Goal: Communication & Community: Answer question/provide support

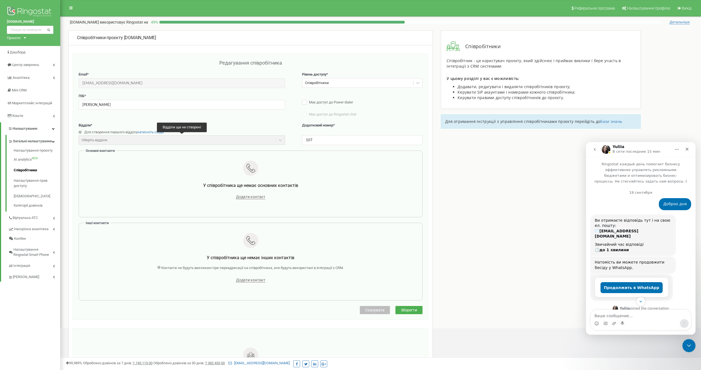
scroll to position [1703, 0]
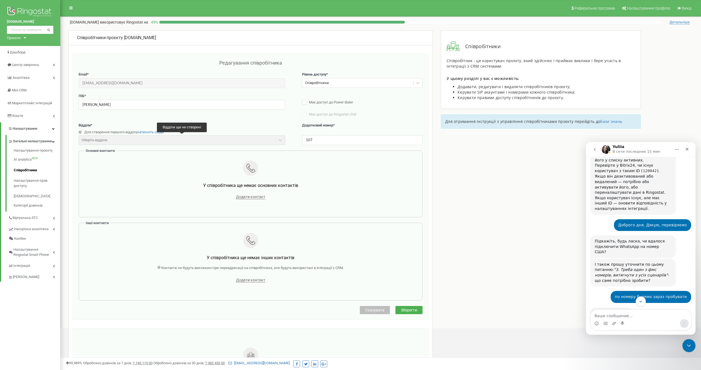
click at [641, 302] on icon "Scroll to bottom" at bounding box center [640, 301] width 5 height 5
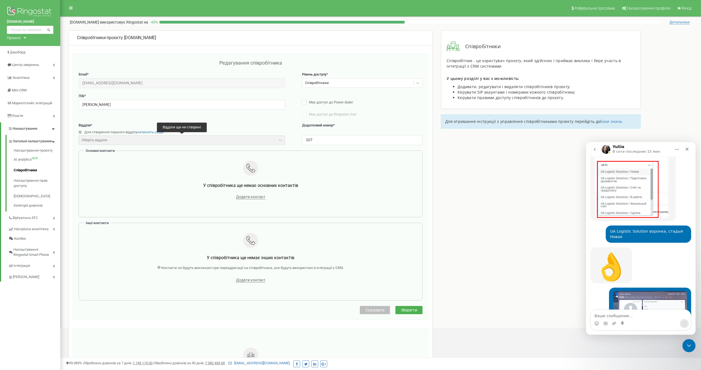
scroll to position [2391, 0]
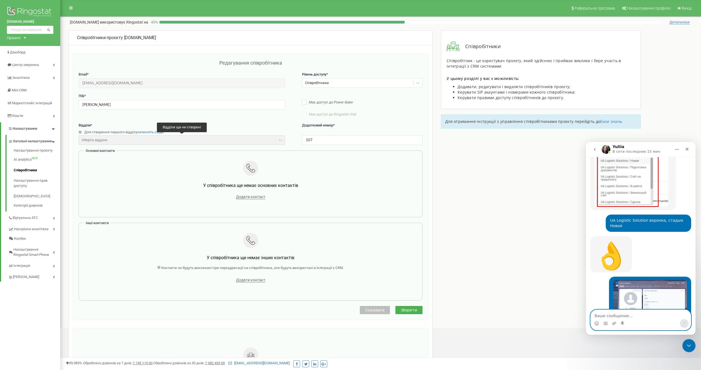
click at [619, 314] on textarea "Ваше сообщение..." at bounding box center [641, 314] width 100 height 9
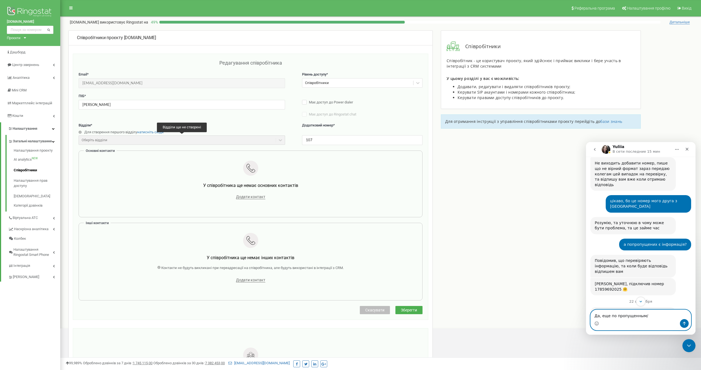
scroll to position [1446, 0]
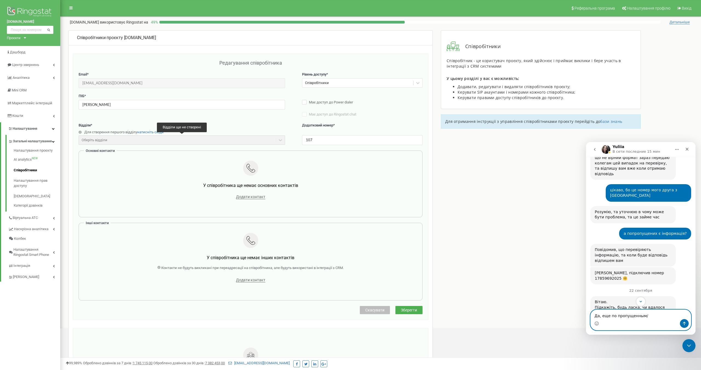
type textarea "Да, еще по пропущенным/"
drag, startPoint x: 595, startPoint y: 200, endPoint x: 653, endPoint y: 217, distance: 60.9
click at [653, 299] on div "Вітаю. Підкажіть, будь ласка, чи вдалося підключити WhatsApp на номер США? Пере…" at bounding box center [633, 323] width 77 height 48
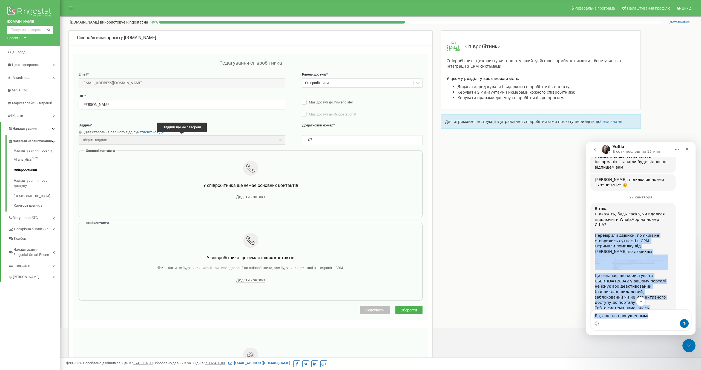
scroll to position [1611, 0]
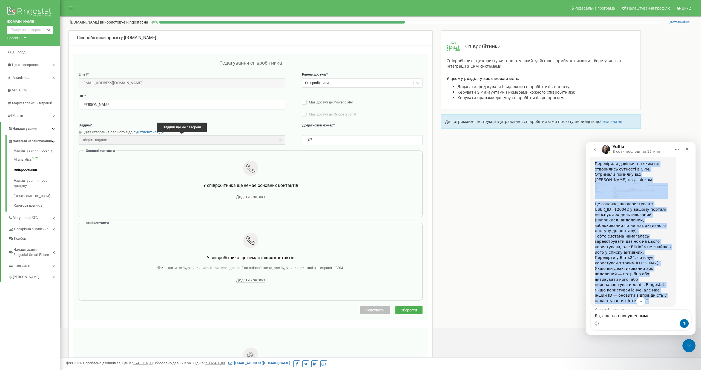
drag, startPoint x: 594, startPoint y: 221, endPoint x: 654, endPoint y: 185, distance: 69.5
click at [654, 185] on div "Вітаю. Підкажіть, будь ласка, чи вдалося підключити WhatsApp на номер США? Пере…" at bounding box center [633, 218] width 77 height 169
copy div "Loremipsum dolorsi, am cons ad elitseddoe temporin u LAB. Etdolore magnaal eni …"
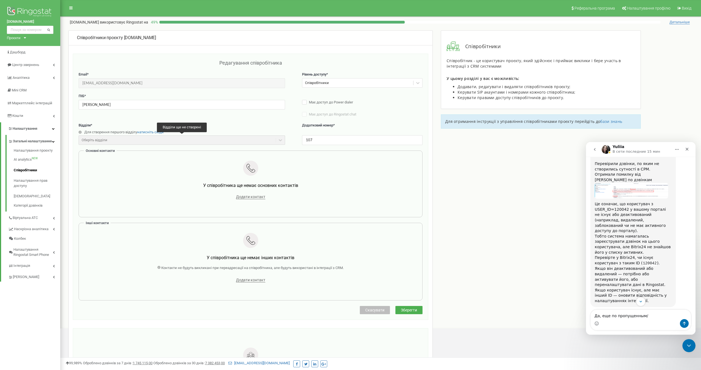
click at [656, 320] on div "Мессенджер Intercom" at bounding box center [641, 323] width 100 height 9
click at [655, 316] on textarea "Да, еще по пропущенным/" at bounding box center [641, 314] width 100 height 9
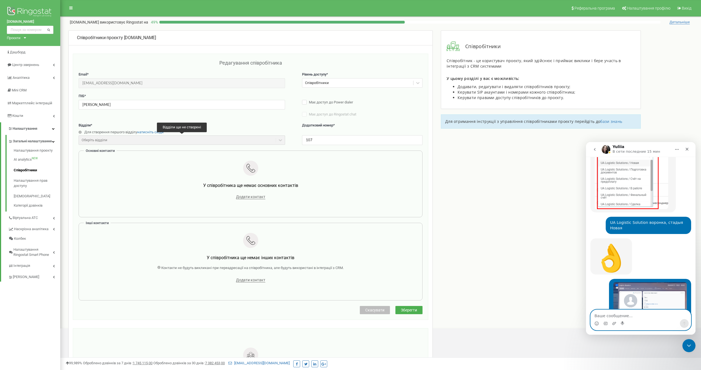
scroll to position [2407, 0]
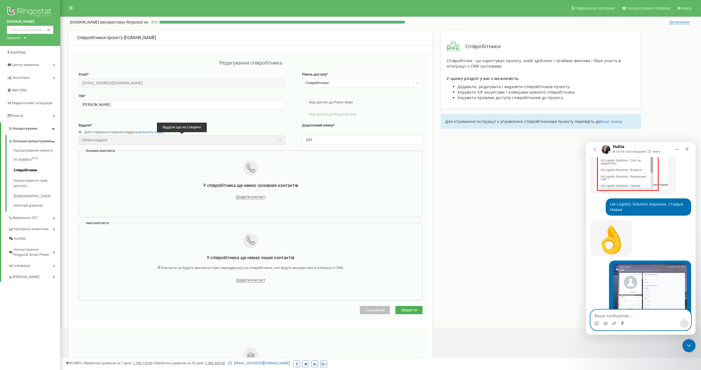
paste textarea "Loremipsum dolorsi, am cons ad elitseddoe temporin u LAB. Etdolore magnaal eni …"
type textarea "Loremipsum dolorsi, am cons ad elitseddoe temporin u LAB. Etdolore magnaal eni …"
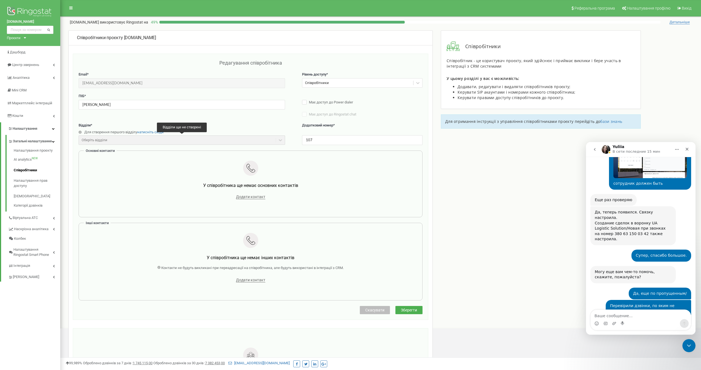
scroll to position [2551, 0]
paste textarea "с такого пользователя не было и быть по сути не может так как очень большо ид н…"
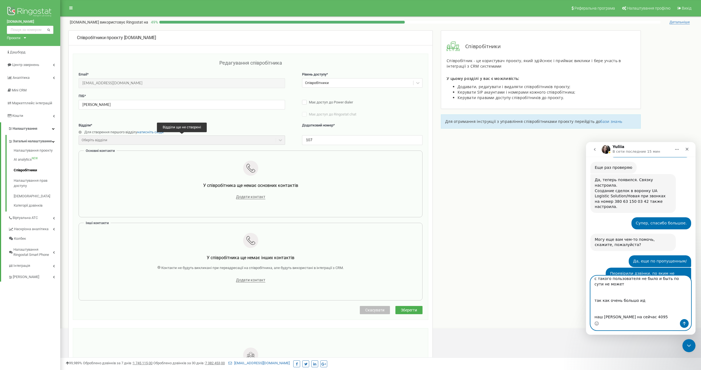
scroll to position [2585, 0]
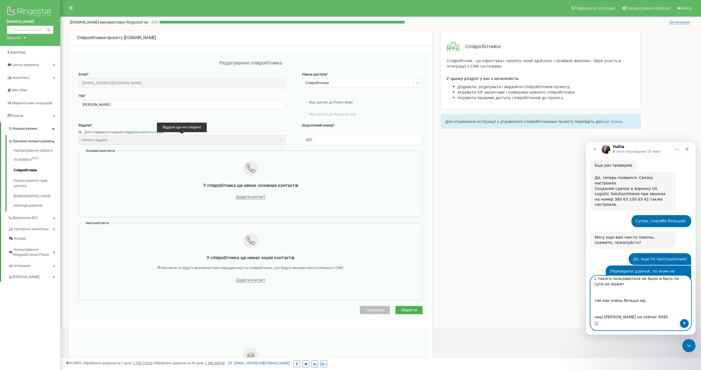
click at [604, 295] on textarea "с такого пользователя не было и быть по сути не может так как очень большо ид н…" at bounding box center [641, 297] width 100 height 43
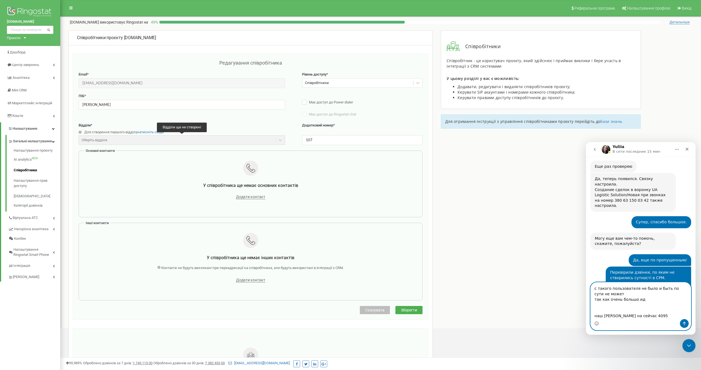
scroll to position [2579, 0]
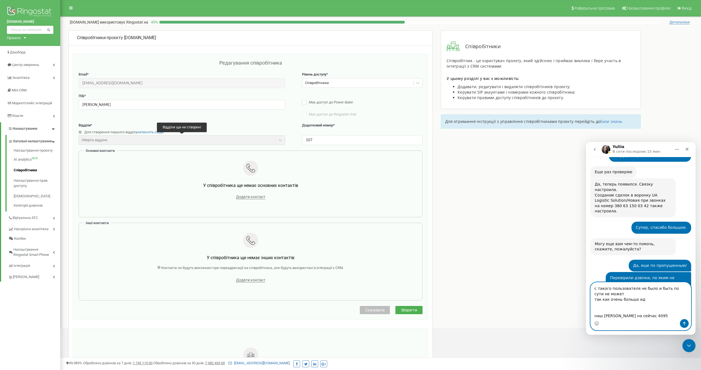
click at [598, 287] on textarea "с такого пользователя не было и быть по сути не может так как очень большо ид н…" at bounding box center [641, 301] width 100 height 37
click at [600, 311] on textarea "такого пользователя не было и быть по сути не может так как очень большо ид наш…" at bounding box center [641, 301] width 100 height 37
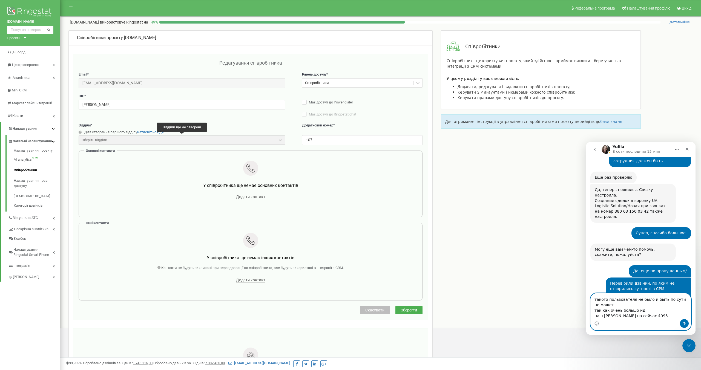
scroll to position [2568, 0]
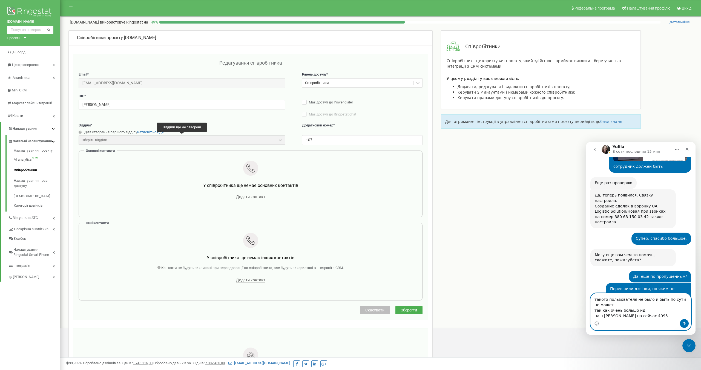
click at [620, 305] on textarea "такого пользователя не было и быть по сути не может так как очень большо ид наш…" at bounding box center [641, 306] width 100 height 26
drag, startPoint x: 641, startPoint y: 174, endPoint x: 610, endPoint y: 174, distance: 31.2
click at [610, 311] on div "Це означає, що користувач з USER_ID=120042 у вашому порталі не існує або деакти…" at bounding box center [648, 362] width 77 height 102
copy div "USER_ID=120042"
click at [617, 305] on textarea "такого пользователя не было и быть по сути не может так как очень большо ид наш…" at bounding box center [641, 306] width 100 height 26
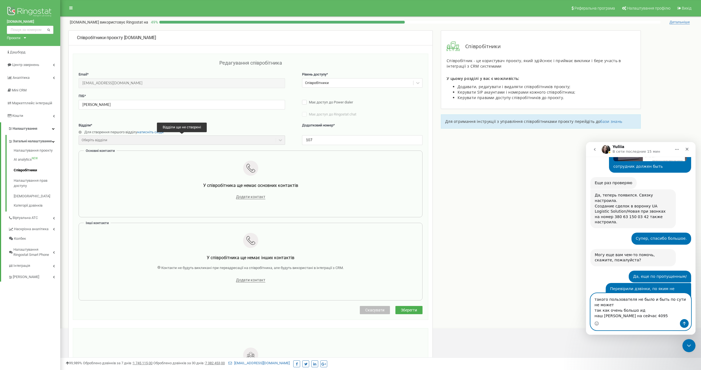
paste textarea "USER_ID=120042"
click at [606, 304] on textarea "такого пользователя не было и быть по сути не может USER_ID=120042 так как очен…" at bounding box center [641, 306] width 100 height 26
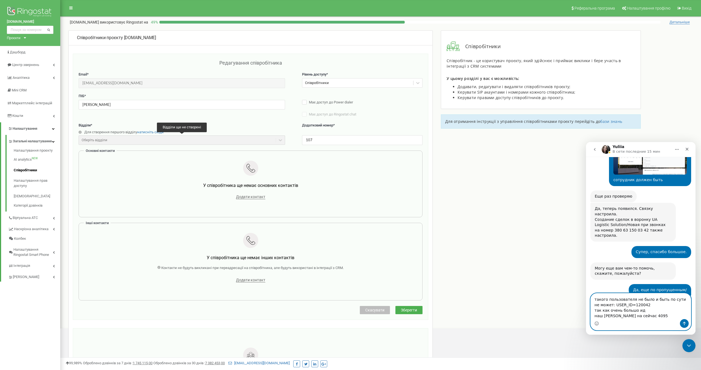
scroll to position [2555, 0]
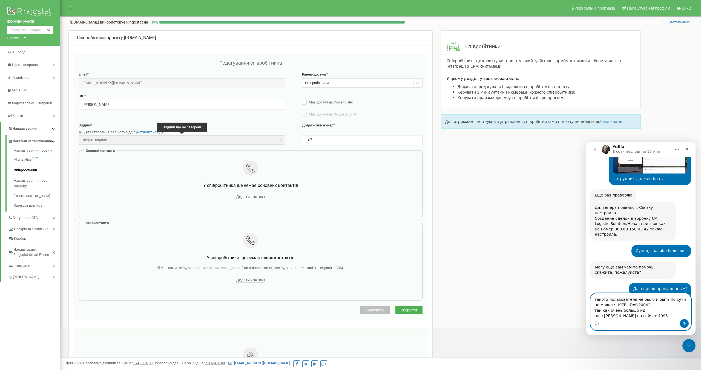
type textarea "такого пользователя не было и быть по сути не может: USER_ID=120042 так как оче…"
click at [684, 323] on icon "Отправить сообщение…" at bounding box center [684, 323] width 4 height 4
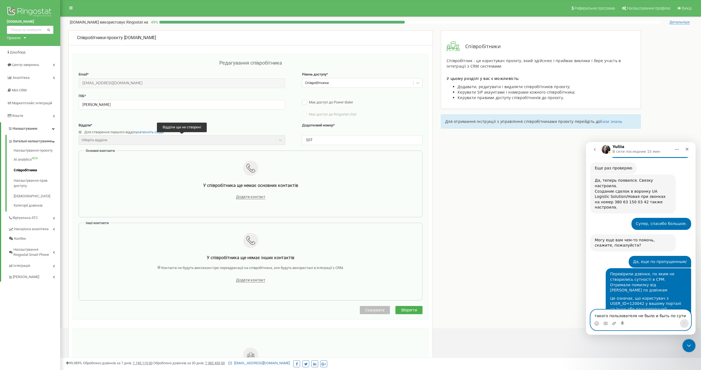
scroll to position [2584, 0]
click at [611, 315] on textarea "такого пользователя не было и быть по сути не может: USER_ID=120042 так как оче…" at bounding box center [641, 314] width 100 height 9
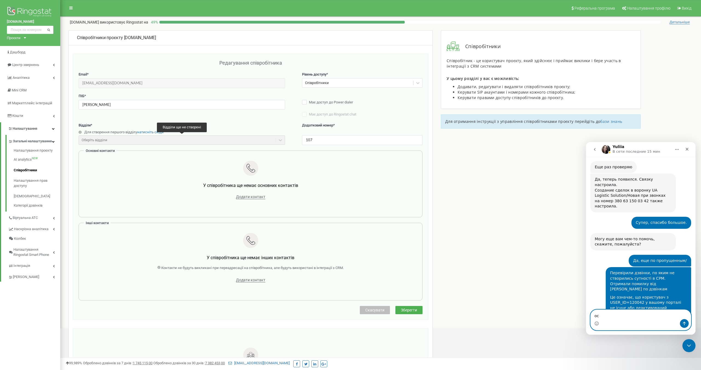
type textarea "о"
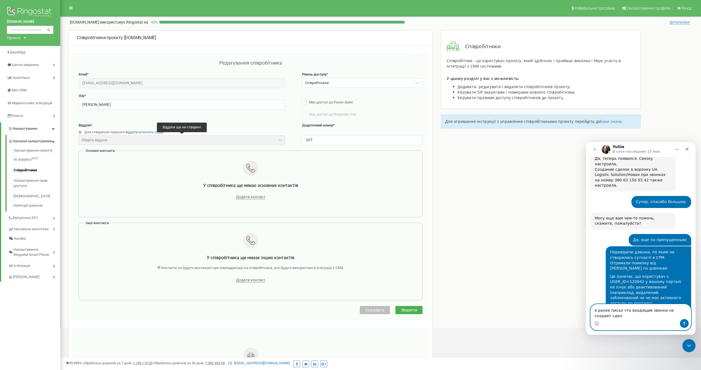
scroll to position [2610, 0]
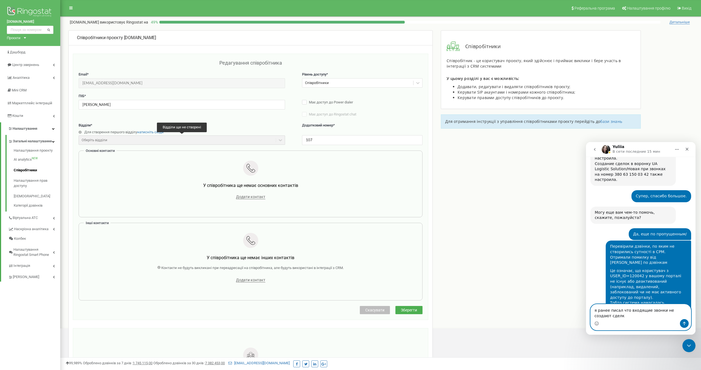
type textarea "я ранее писал что входящие звонки не создают сделки"
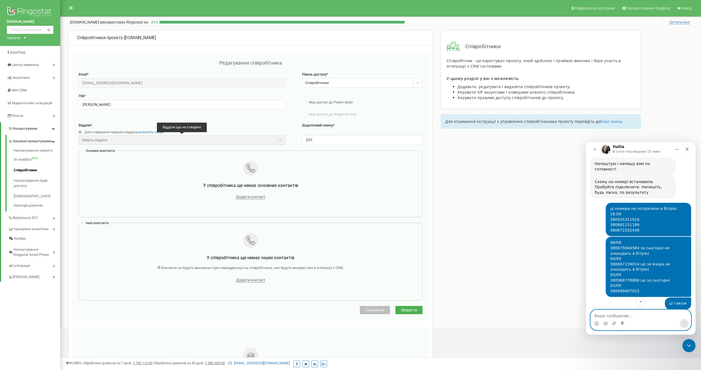
scroll to position [783, 0]
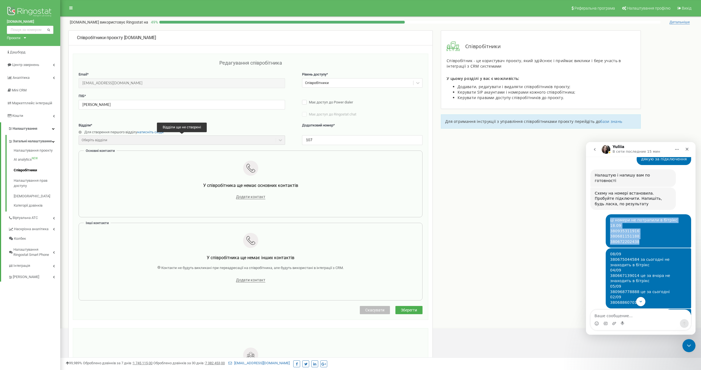
drag, startPoint x: 646, startPoint y: 188, endPoint x: 613, endPoint y: 173, distance: 36.5
click at [613, 214] on div "ці номери не потрапили в бітрікс 18.09 380935311916 380681151188 380672202438 Y…" at bounding box center [648, 230] width 85 height 33
copy div "ці номери не потрапили в бітрікс 18.09 380935311916 380681151188 380672202438"
click at [617, 315] on textarea "Ваше сообщение..." at bounding box center [641, 314] width 100 height 9
paste textarea "ці номери не потрапили в бітрікс 18.09 380935311916 380681151188 380672202438"
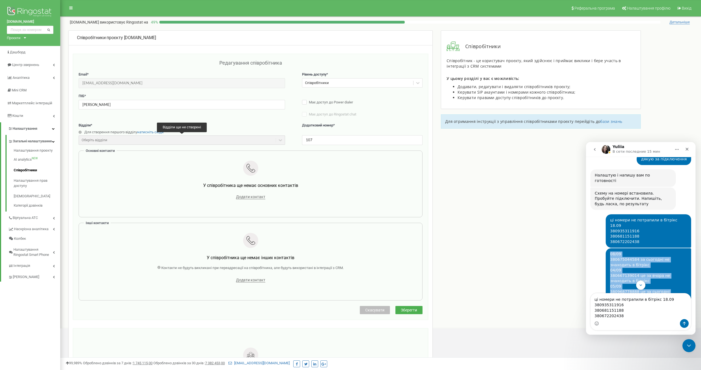
drag, startPoint x: 640, startPoint y: 250, endPoint x: 608, endPoint y: 199, distance: 60.2
click at [608, 248] on div "08/09 380675044584 за сьогодні не знаходить в бітрікс 04/09 380667139014 це за …" at bounding box center [648, 278] width 85 height 60
copy div "08/09 380675044584 за сьогодні не знаходить в бітрікс 04/09 380667139014 це за …"
click at [610, 325] on div "Мессенджер Intercom" at bounding box center [641, 323] width 100 height 9
click at [610, 324] on div "Мессенджер Intercom" at bounding box center [641, 323] width 100 height 9
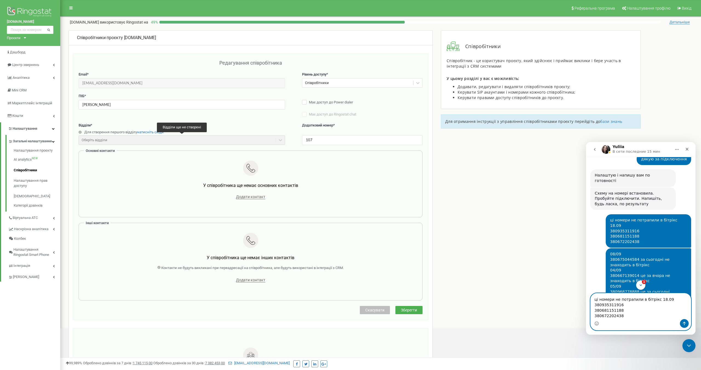
click at [609, 319] on textarea "ці номери не потрапили в бітрікс 18.09 380935311916 380681151188 380672202438" at bounding box center [641, 306] width 100 height 26
paste textarea "08/09 380675044584 за сьогодні не знаходить в бітрікс 04/09 380667139014 це за …"
drag, startPoint x: 635, startPoint y: 298, endPoint x: 624, endPoint y: 297, distance: 11.5
click at [624, 297] on textarea "ці номери не потрапили в бітрікс 18.09 380935311916 380681151188 380672202438. …" at bounding box center [641, 297] width 100 height 43
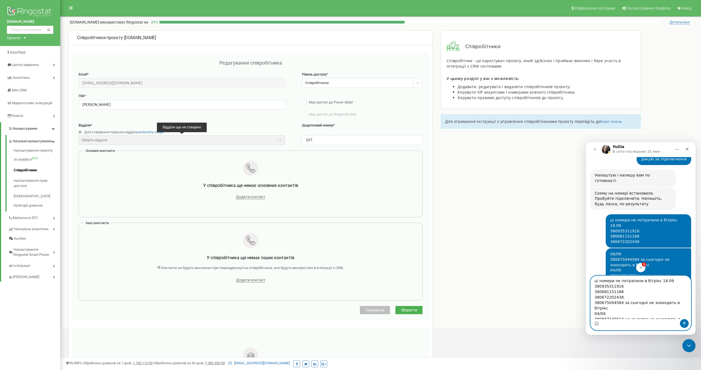
click at [594, 302] on textarea "ці номери не потрапили в бітрікс 18.09 380935311916 380681151188 380672202438. …" at bounding box center [641, 297] width 100 height 43
paste textarea "08/09"
type textarea "ці номери не потрапили в бітрікс 18.09 380935311916 380681151188 380672202438. …"
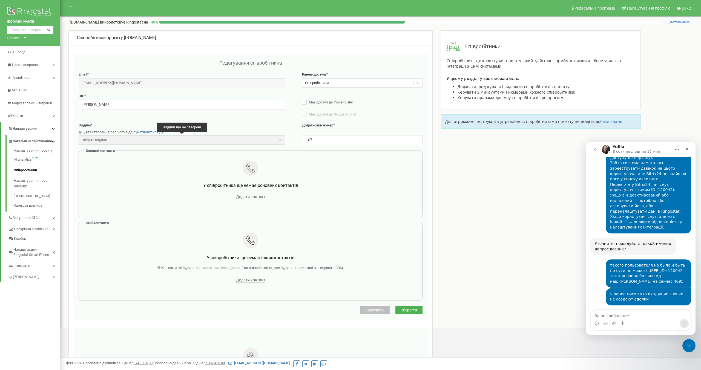
scroll to position [2768, 0]
